Goal: Task Accomplishment & Management: Use online tool/utility

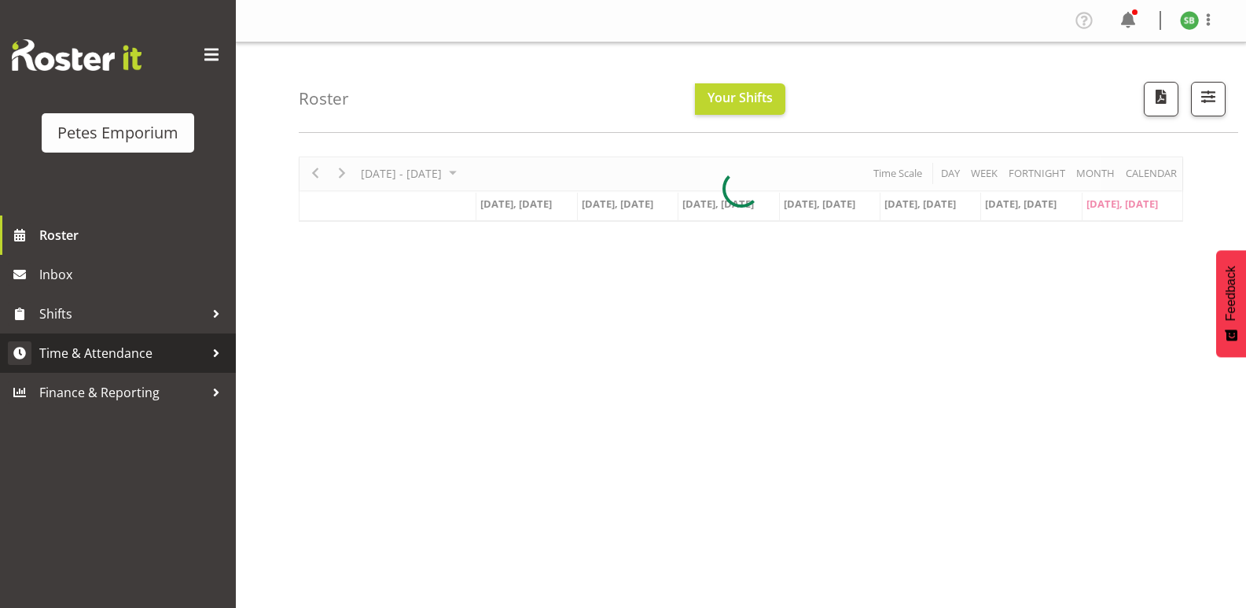
click at [97, 349] on span "Time & Attendance" at bounding box center [121, 353] width 165 height 24
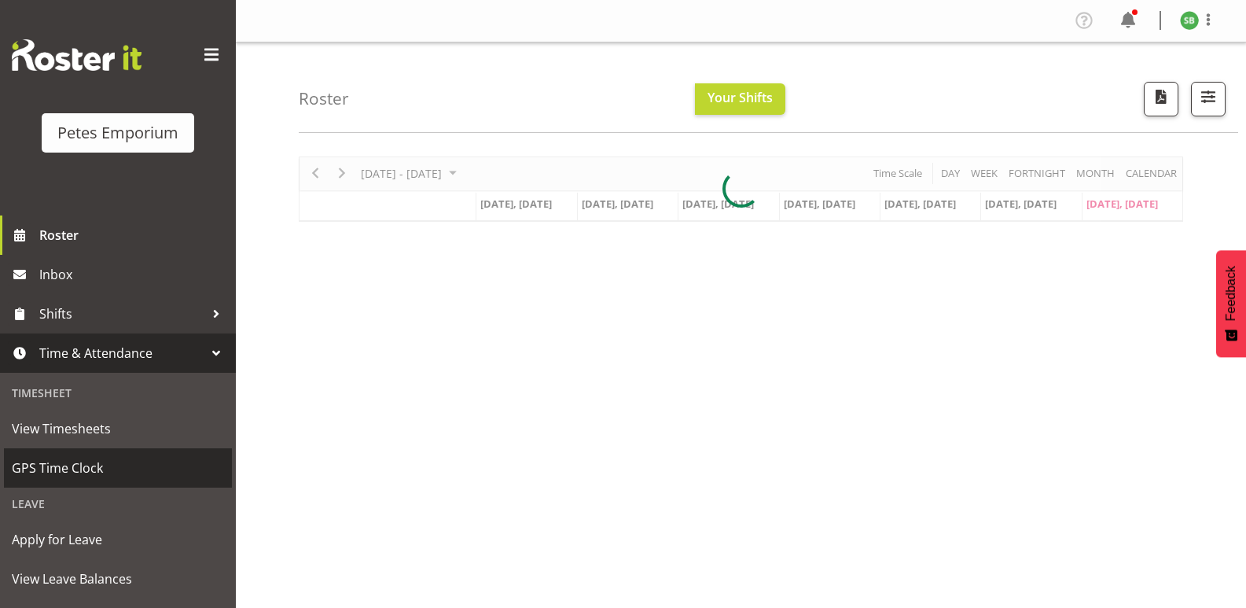
click at [31, 468] on span "GPS Time Clock" at bounding box center [118, 468] width 212 height 24
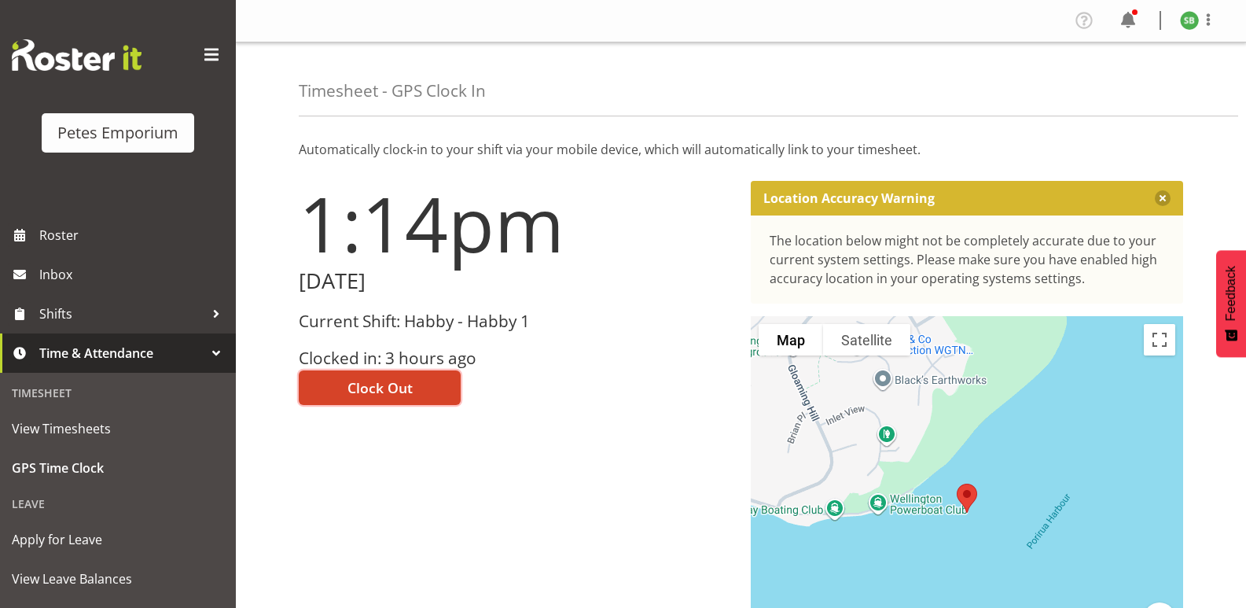
click at [366, 383] on span "Clock Out" at bounding box center [379, 387] width 65 height 20
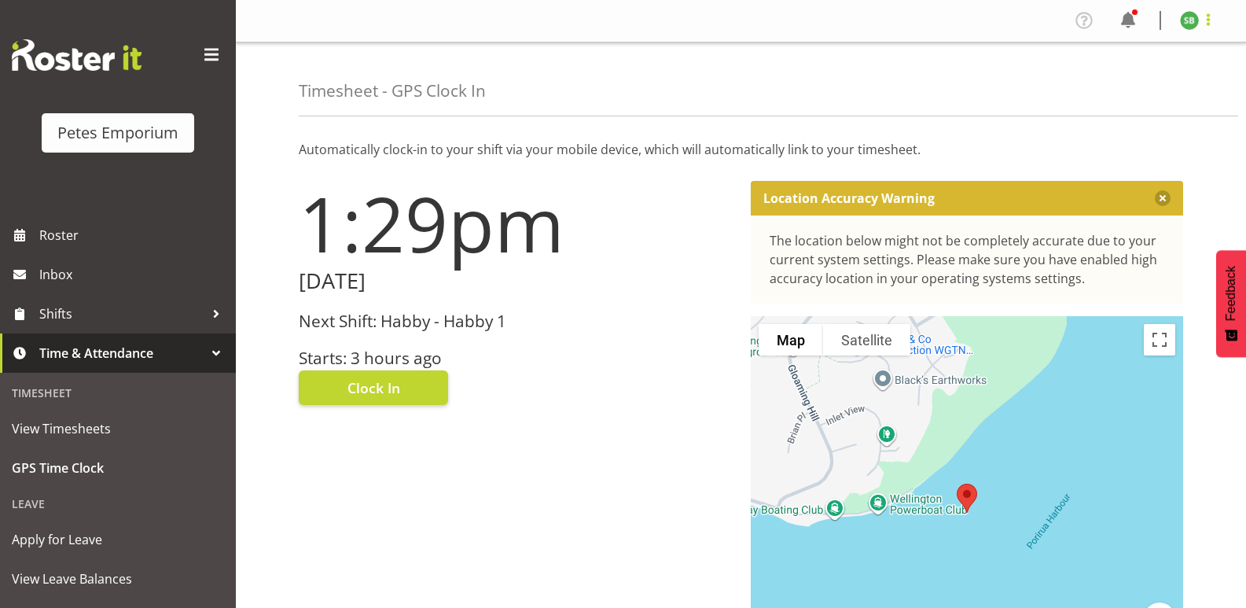
click at [1207, 27] on span at bounding box center [1208, 19] width 19 height 19
click at [1104, 95] on link "Log Out" at bounding box center [1142, 82] width 151 height 28
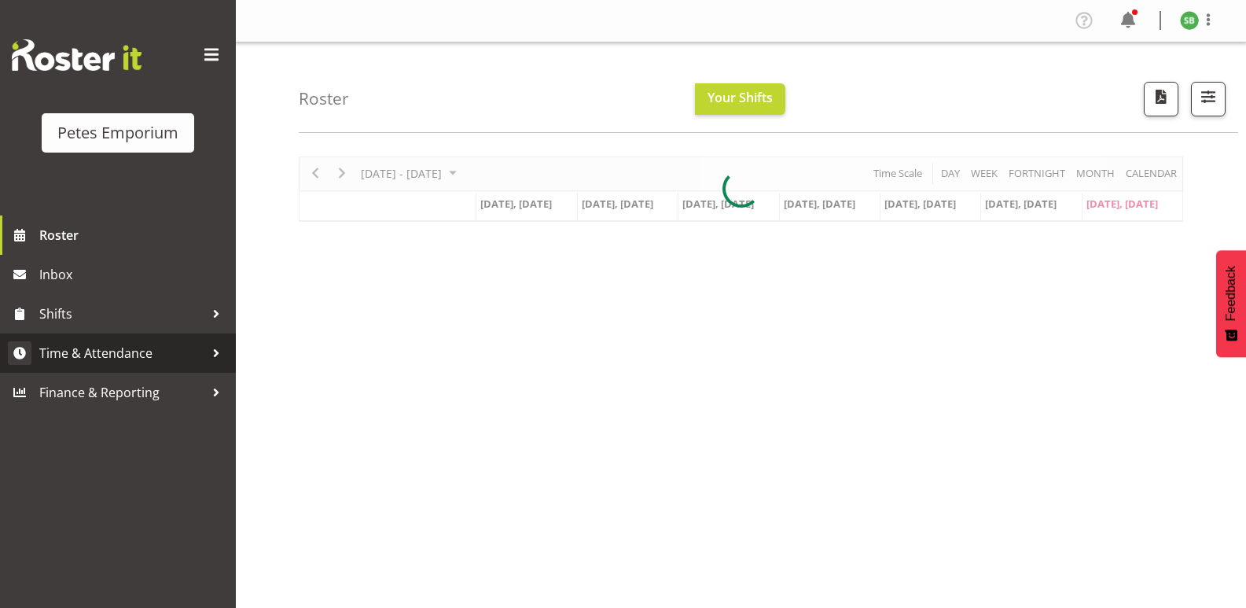
click at [102, 350] on span "Time & Attendance" at bounding box center [121, 353] width 165 height 24
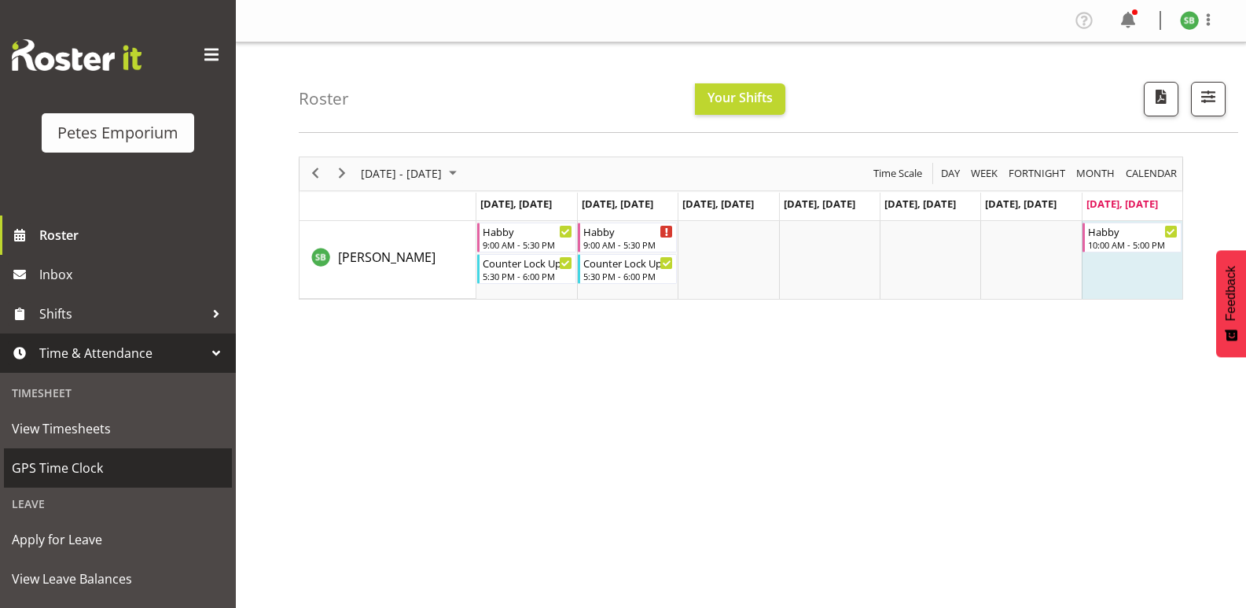
click at [72, 469] on span "GPS Time Clock" at bounding box center [118, 468] width 212 height 24
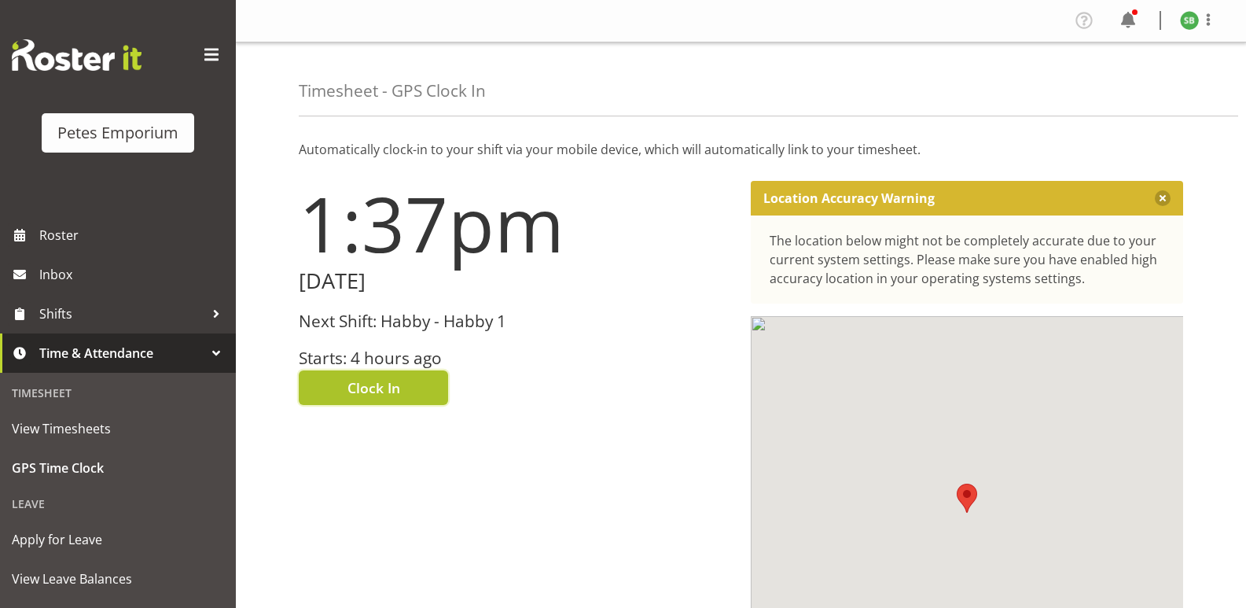
click at [357, 391] on span "Clock In" at bounding box center [373, 387] width 53 height 20
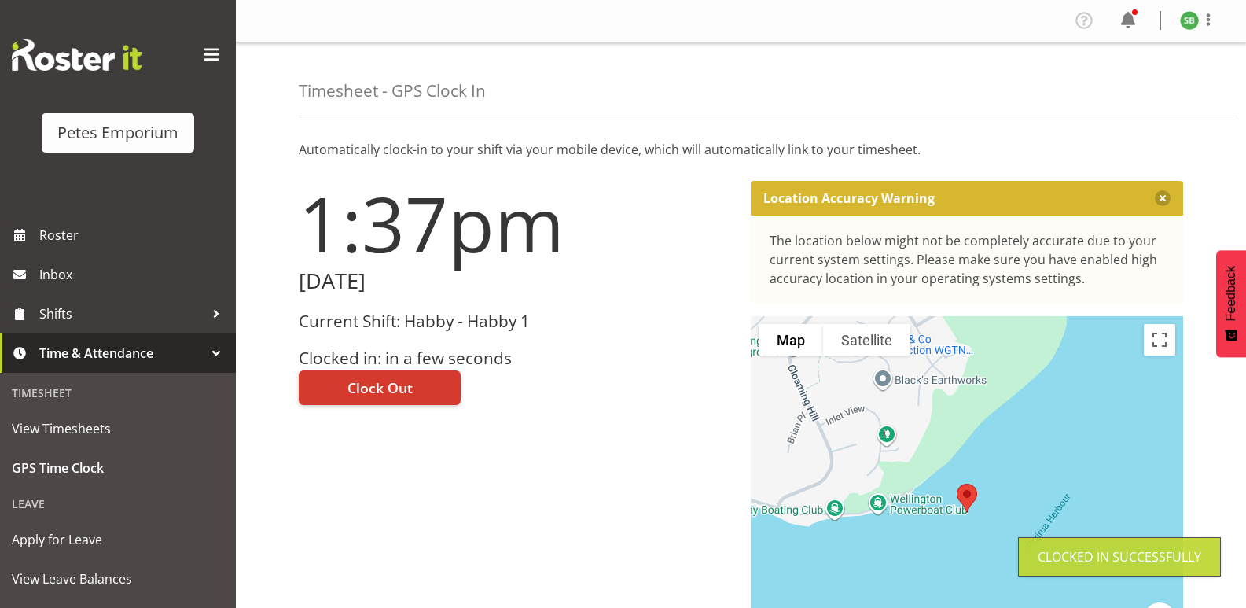
click at [675, 581] on div "1:37pm [DATE] Current Shift: Habby - Habby 1 Clocked in: in a few seconds Clock…" at bounding box center [515, 444] width 452 height 547
